Goal: Download file/media

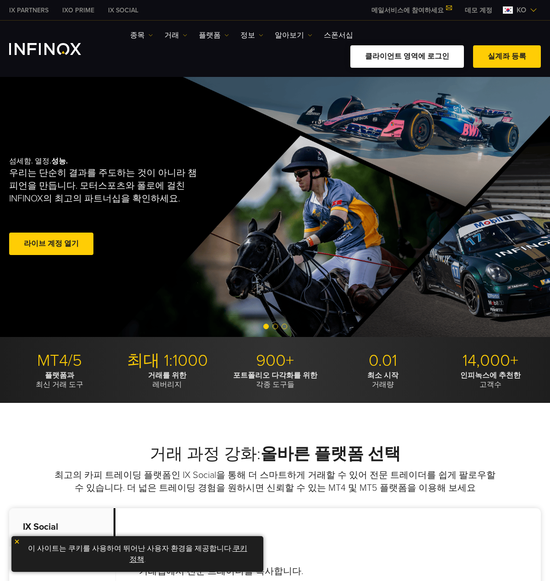
click at [412, 55] on link "클라이언트 영역에 로그인" at bounding box center [407, 56] width 114 height 22
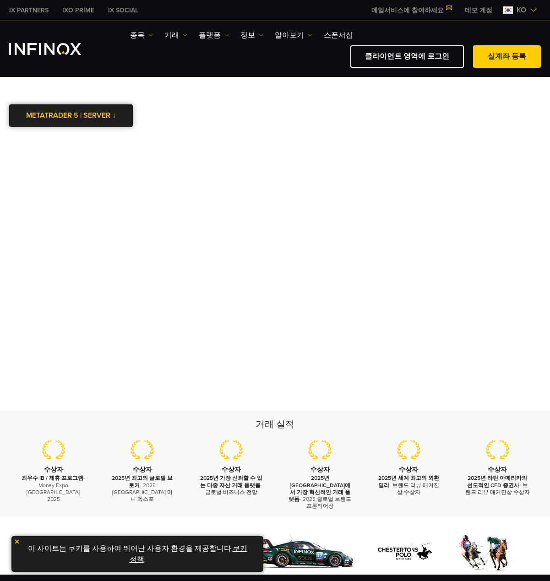
drag, startPoint x: 0, startPoint y: 0, endPoint x: 71, endPoint y: 116, distance: 136.5
click at [71, 116] on link "METATRADER 5 | SERVER ↓" at bounding box center [71, 115] width 124 height 22
